Goal: Find specific page/section: Find specific page/section

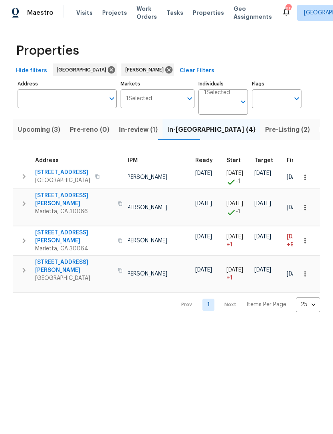
scroll to position [0, 79]
click at [265, 134] on span "Pre-Listing (2)" at bounding box center [287, 129] width 45 height 11
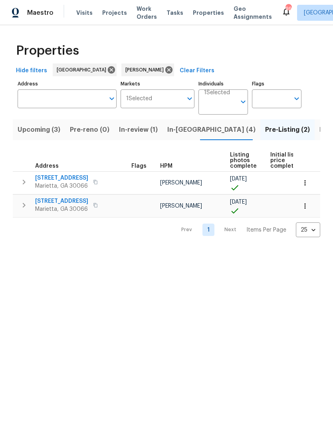
click at [320, 128] on span "Listed (12)" at bounding box center [336, 129] width 33 height 11
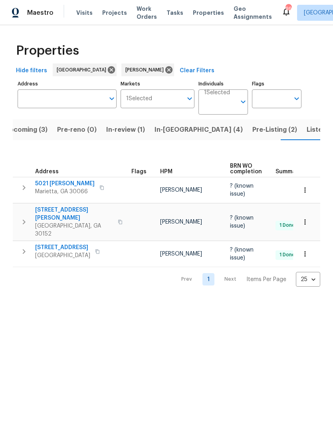
click at [84, 210] on span "1575 Ridenour Pkwy NW Apt 804" at bounding box center [74, 214] width 78 height 16
click at [128, 129] on span "In-review (1)" at bounding box center [125, 129] width 39 height 11
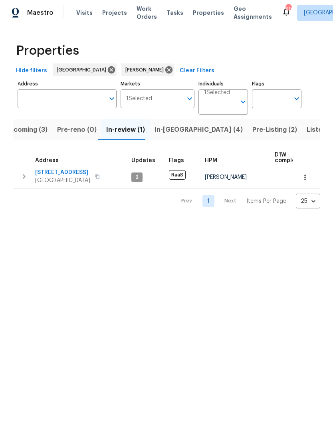
click at [173, 127] on span "In-[GEOGRAPHIC_DATA] (4)" at bounding box center [199, 129] width 88 height 11
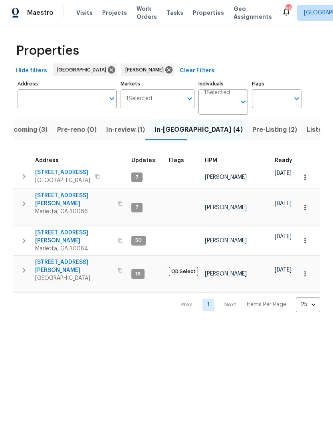
click at [307, 132] on span "Listed (12)" at bounding box center [323, 129] width 33 height 11
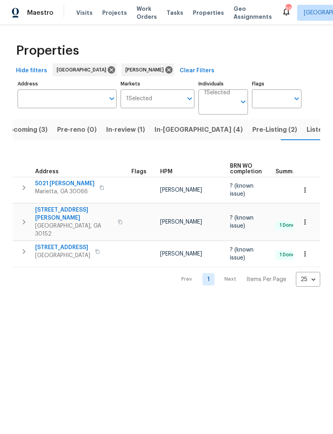
click at [248, 137] on button "Pre-Listing (2)" at bounding box center [275, 129] width 54 height 21
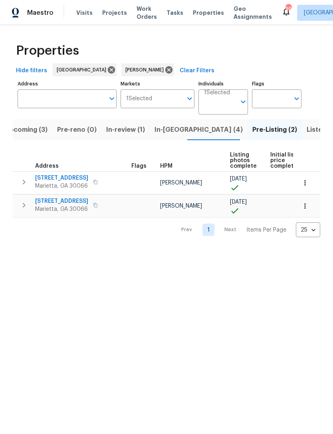
click at [307, 127] on span "Listed (12)" at bounding box center [323, 129] width 33 height 11
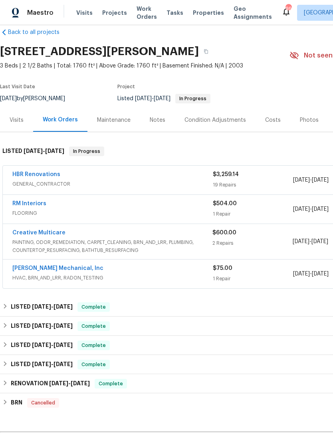
scroll to position [13, 0]
click at [155, 124] on div "Notes" at bounding box center [158, 120] width 16 height 8
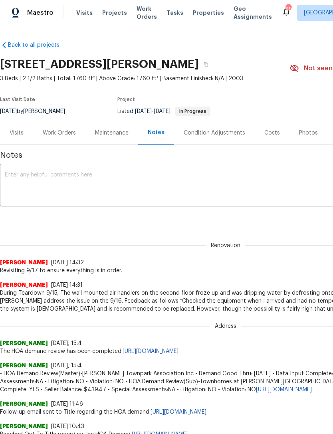
click at [17, 136] on div "Visits" at bounding box center [16, 133] width 33 height 24
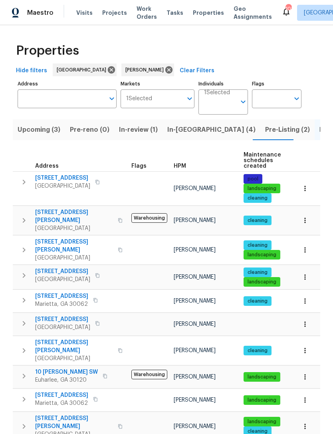
click at [177, 132] on span "In-reno (4)" at bounding box center [211, 129] width 88 height 11
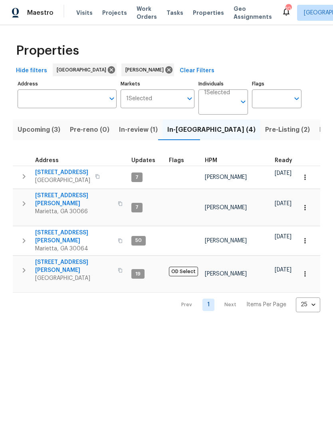
click at [129, 128] on span "In-review (1)" at bounding box center [138, 129] width 39 height 11
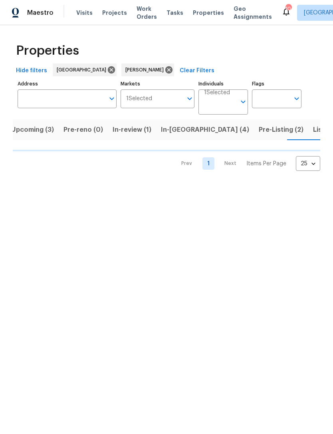
scroll to position [0, 13]
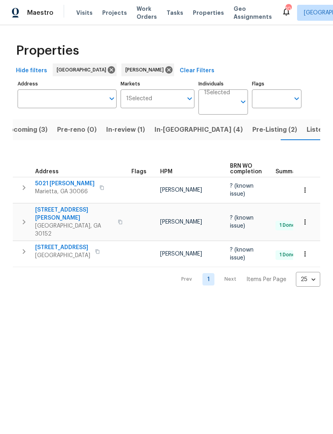
click at [165, 131] on span "In-[GEOGRAPHIC_DATA] (4)" at bounding box center [199, 129] width 88 height 11
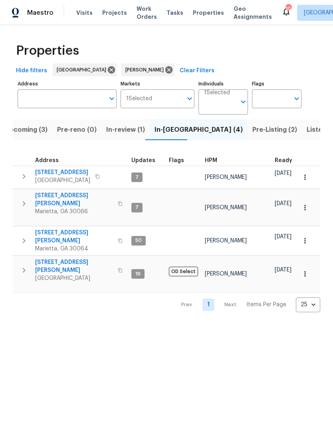
click at [307, 132] on span "Listed (12)" at bounding box center [323, 129] width 33 height 11
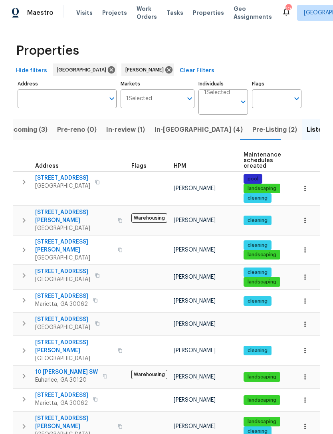
click at [253, 134] on span "Pre-Listing (2)" at bounding box center [275, 129] width 45 height 11
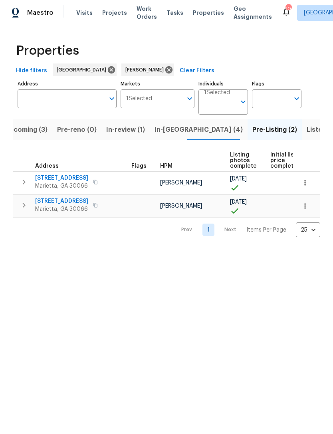
click at [67, 178] on span "180 Parkstone Way" at bounding box center [61, 178] width 53 height 8
click at [173, 131] on span "In-[GEOGRAPHIC_DATA] (4)" at bounding box center [199, 129] width 88 height 11
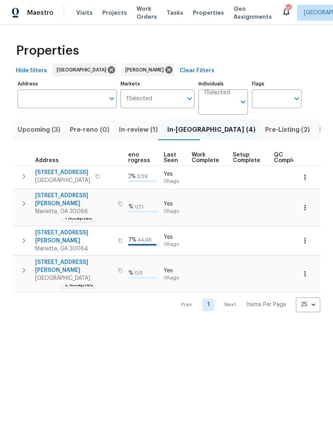
scroll to position [0, 371]
